Goal: Task Accomplishment & Management: Manage account settings

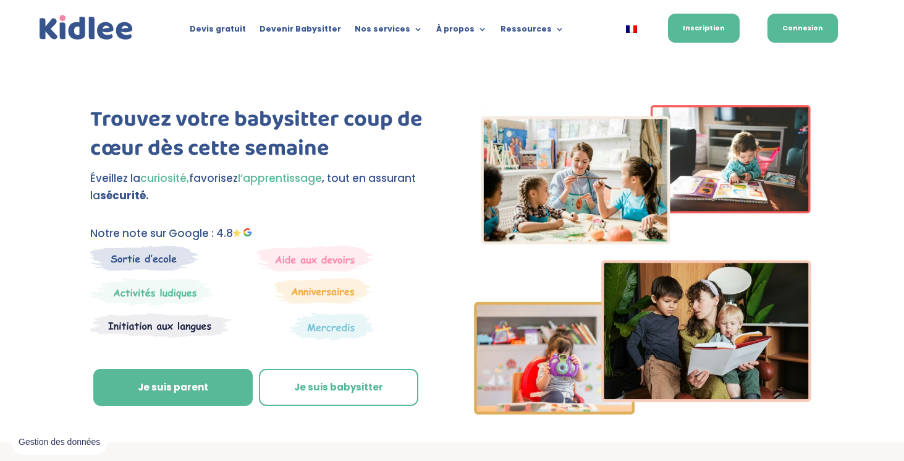
click at [805, 30] on link "Connexion" at bounding box center [803, 28] width 70 height 29
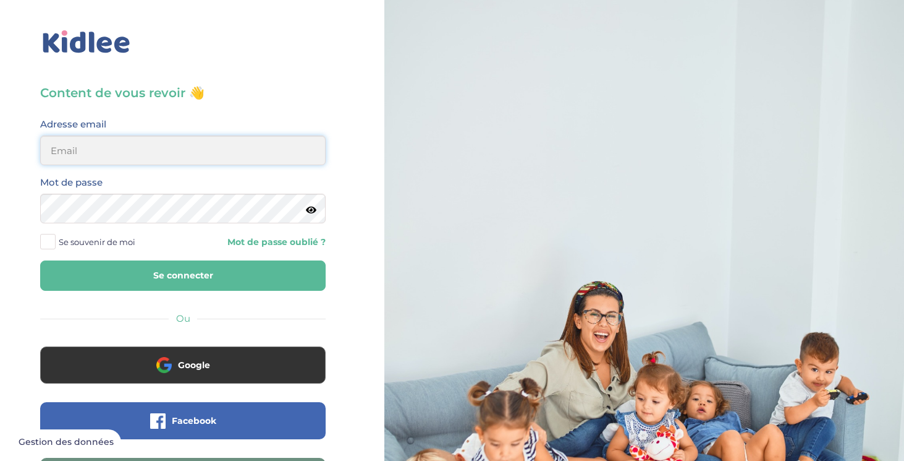
type input "gayoutj@gmail.com"
click at [126, 274] on button "Se connecter" at bounding box center [183, 275] width 286 height 30
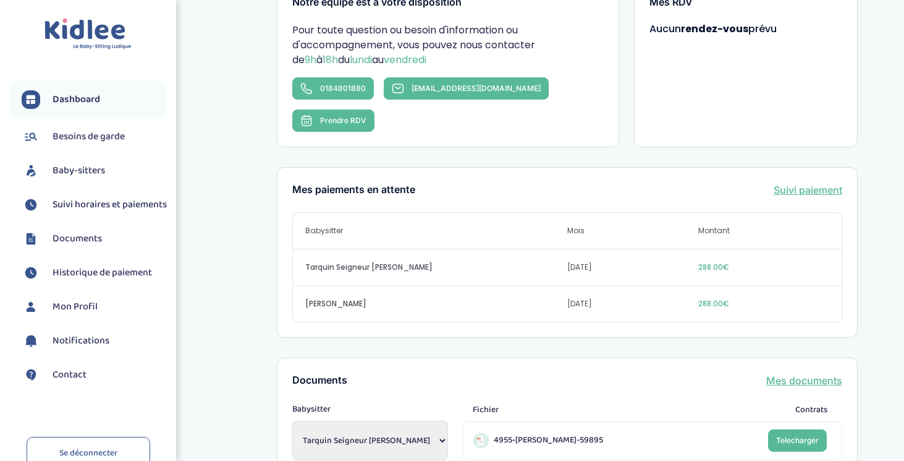
scroll to position [262, 0]
